Goal: Information Seeking & Learning: Understand process/instructions

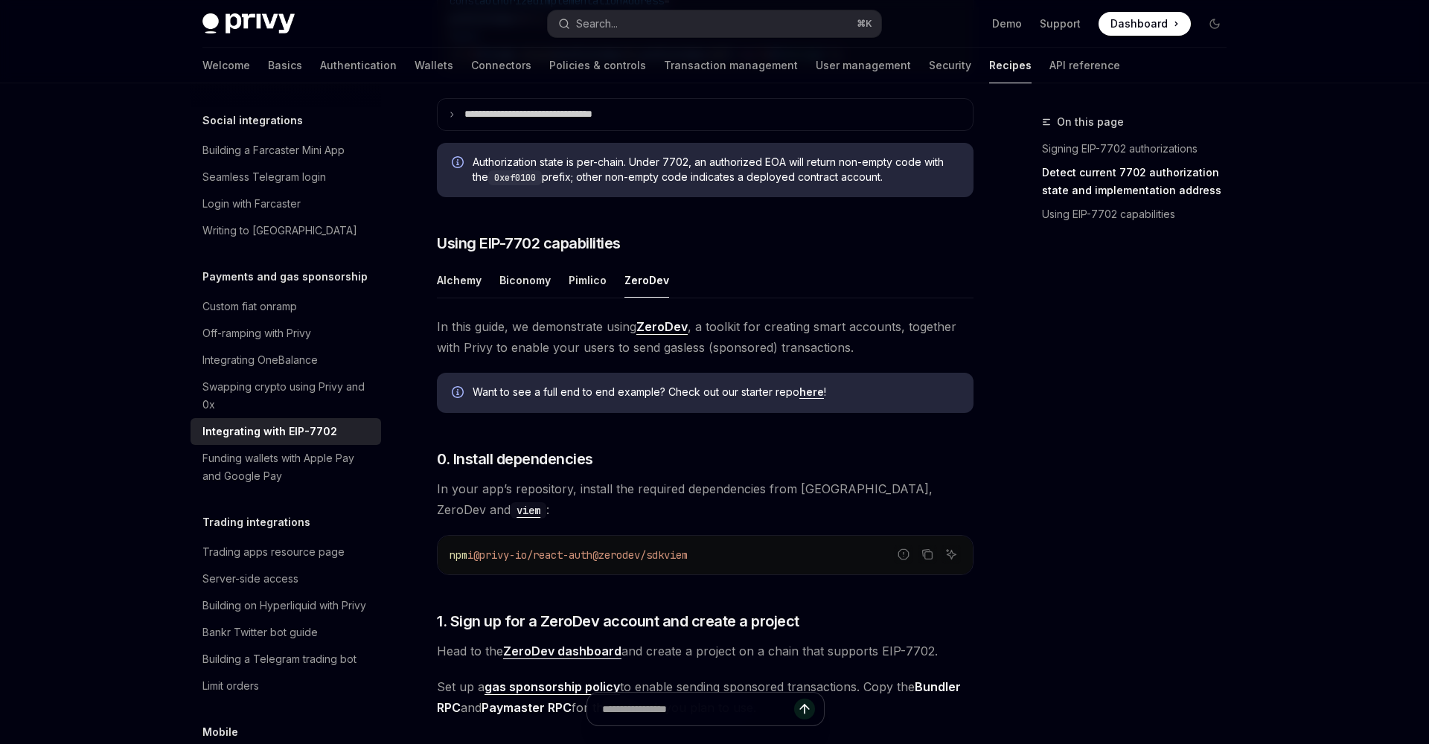
scroll to position [912, 0]
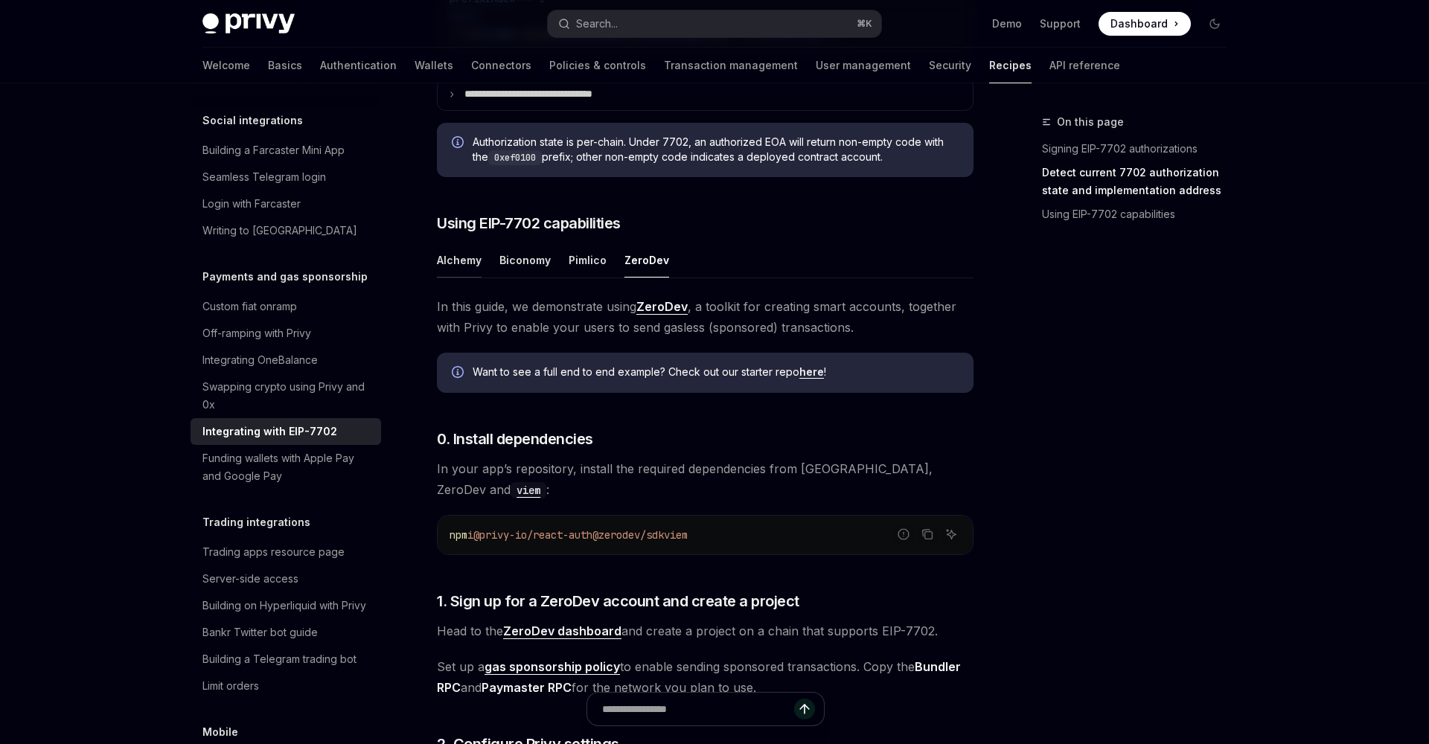
click at [452, 278] on button "Alchemy" at bounding box center [459, 260] width 45 height 35
type textarea "*"
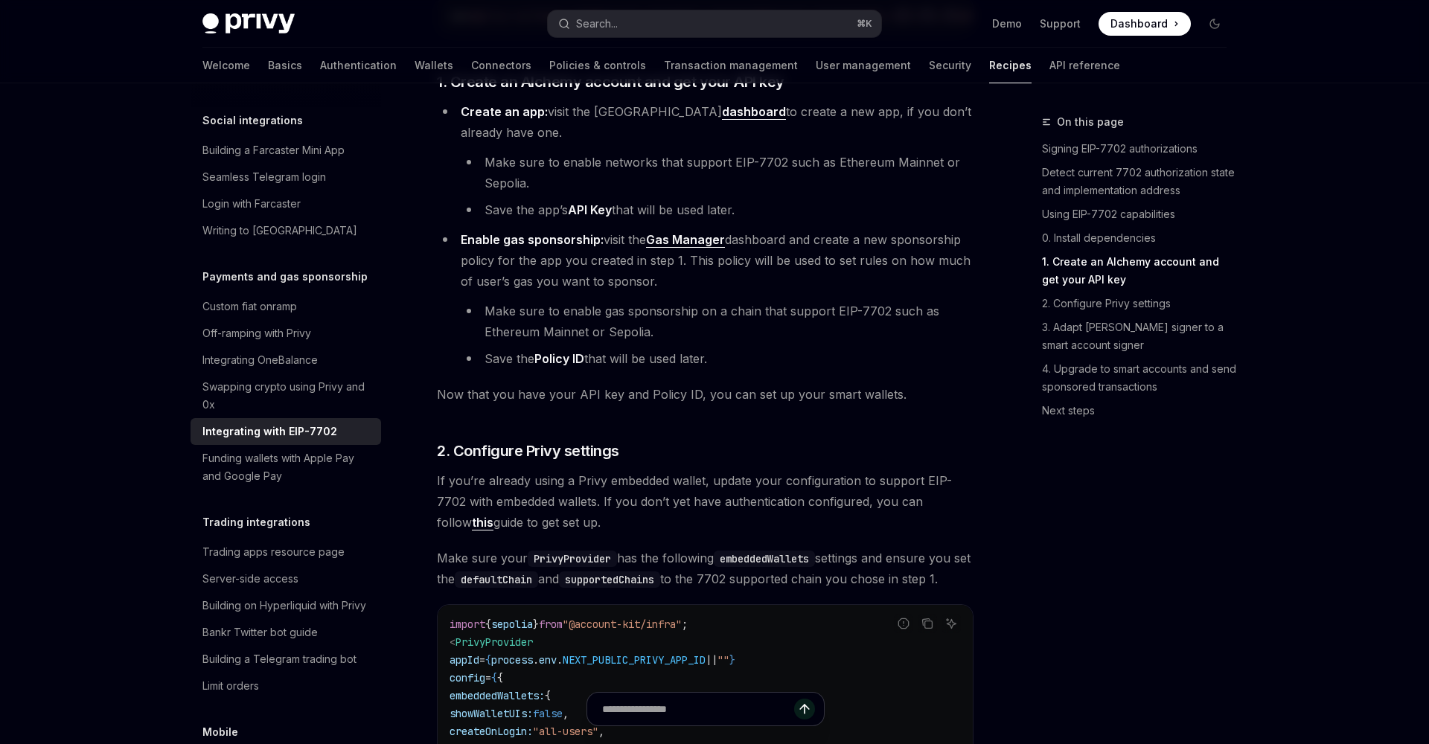
scroll to position [1456, 0]
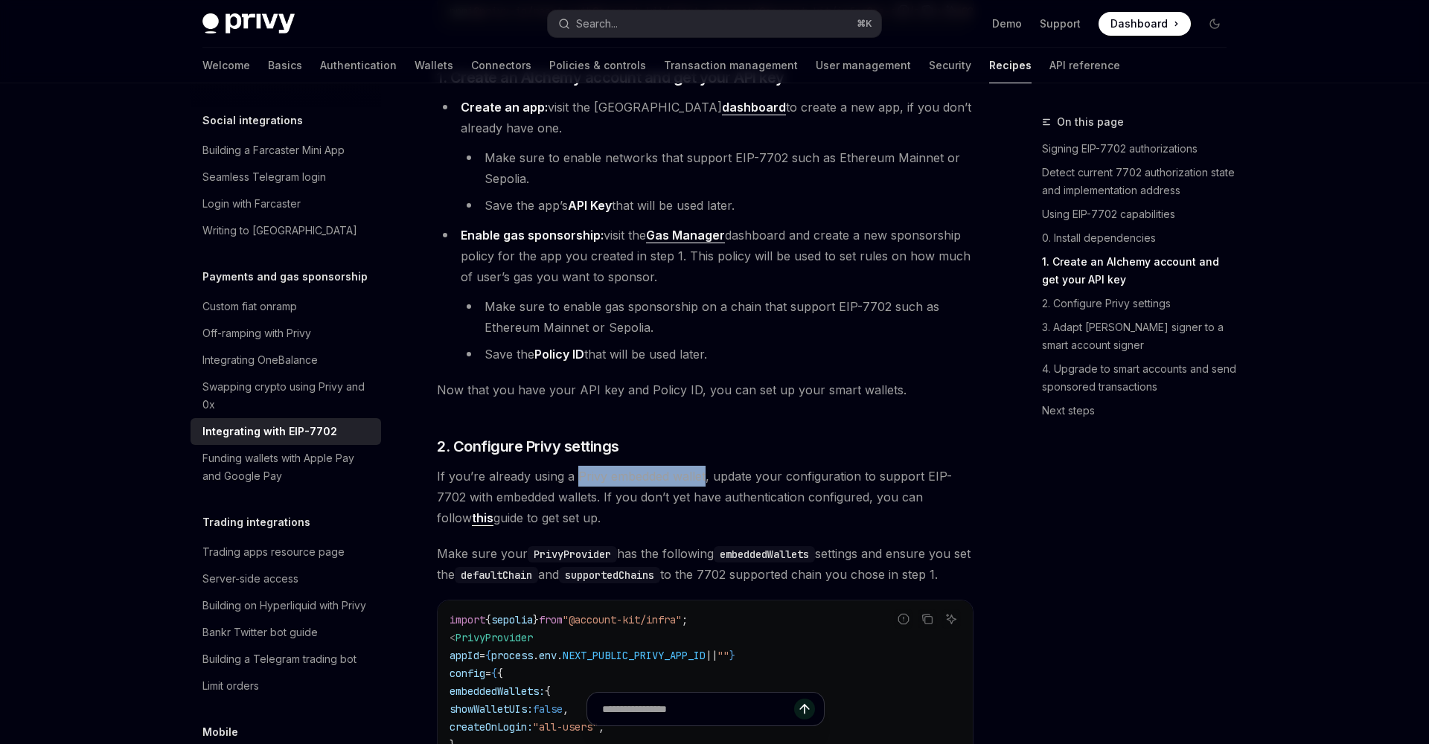
drag, startPoint x: 576, startPoint y: 480, endPoint x: 704, endPoint y: 487, distance: 128.2
click at [704, 487] on span "If you’re already using a Privy embedded wallet, update your configuration to s…" at bounding box center [705, 497] width 536 height 63
copy span "Privy embedded wallet"
